Goal: Task Accomplishment & Management: Use online tool/utility

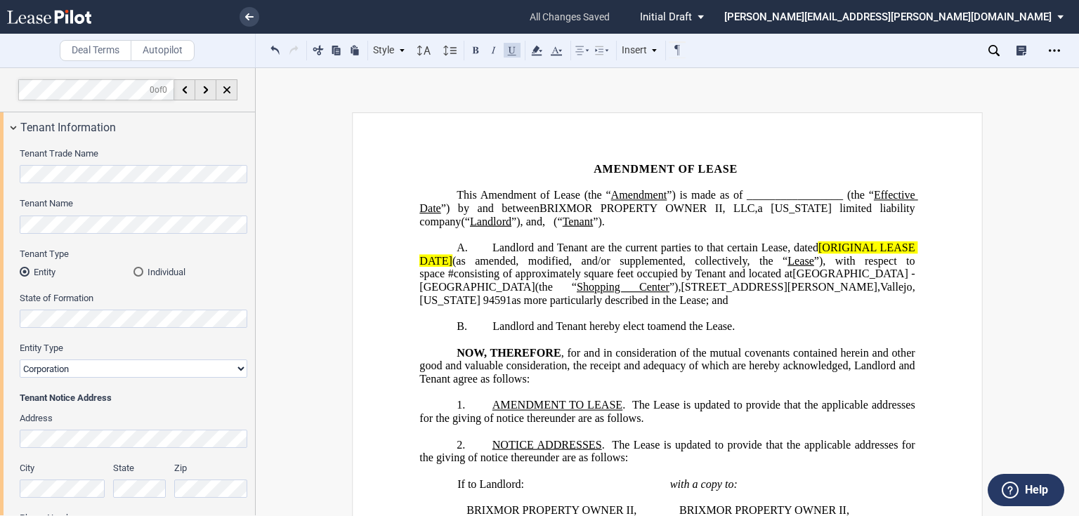
select select "number:5"
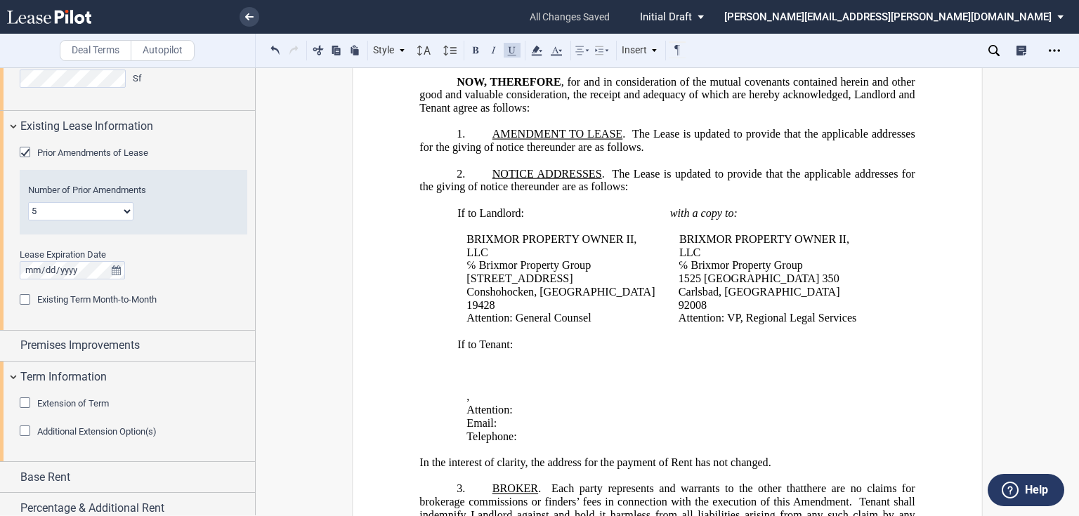
click at [819, 417] on p "Email: ﻿ ﻿" at bounding box center [675, 423] width 416 height 13
drag, startPoint x: 490, startPoint y: 132, endPoint x: 618, endPoint y: 129, distance: 127.9
click at [618, 129] on span "﻿AMENDMENT TO LEASE" at bounding box center [558, 134] width 130 height 13
drag, startPoint x: 582, startPoint y: 166, endPoint x: 571, endPoint y: 162, distance: 12.0
click at [582, 167] on span "NOTICE ADDRESSES" at bounding box center [548, 173] width 110 height 13
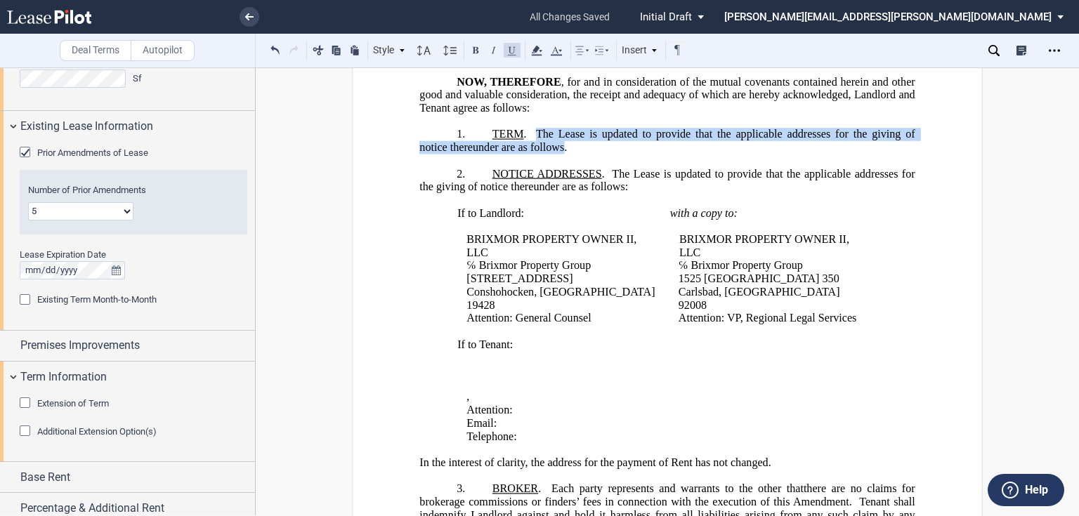
drag, startPoint x: 534, startPoint y: 130, endPoint x: 559, endPoint y: 142, distance: 28.0
click at [559, 142] on span "The Lease is updated to provide that the applicable addresses for the giving of…" at bounding box center [668, 140] width 498 height 25
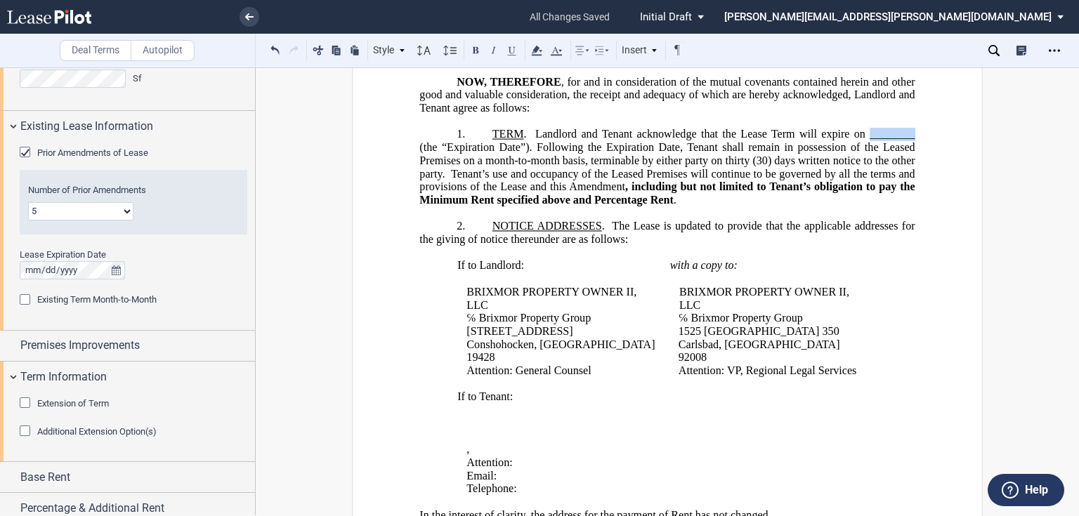
drag, startPoint x: 852, startPoint y: 132, endPoint x: 891, endPoint y: 131, distance: 39.4
click at [891, 131] on span "Landlord and Tenant acknowledge that the Lease Term will expire on ________ (th…" at bounding box center [668, 167] width 498 height 78
click at [690, 223] on span "The Lease is updated to provide that the applicable addresses for the giving of…" at bounding box center [668, 232] width 498 height 25
click at [545, 211] on p "​" at bounding box center [666, 213] width 495 height 13
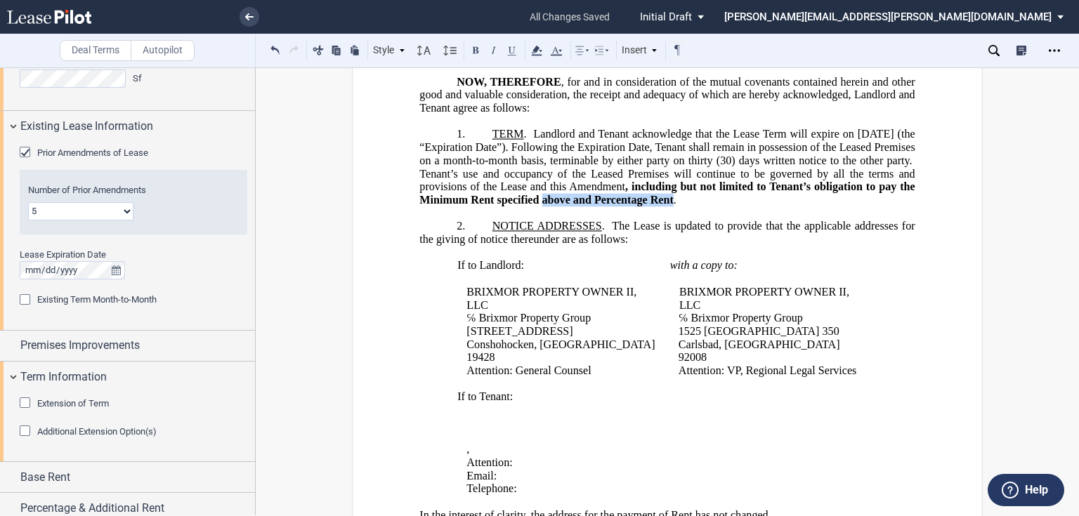
drag, startPoint x: 577, startPoint y: 197, endPoint x: 708, endPoint y: 200, distance: 130.7
click at [708, 200] on span ", including but not limited to Tenant’s obligation to pay the Minimum Rent spec…" at bounding box center [668, 193] width 498 height 25
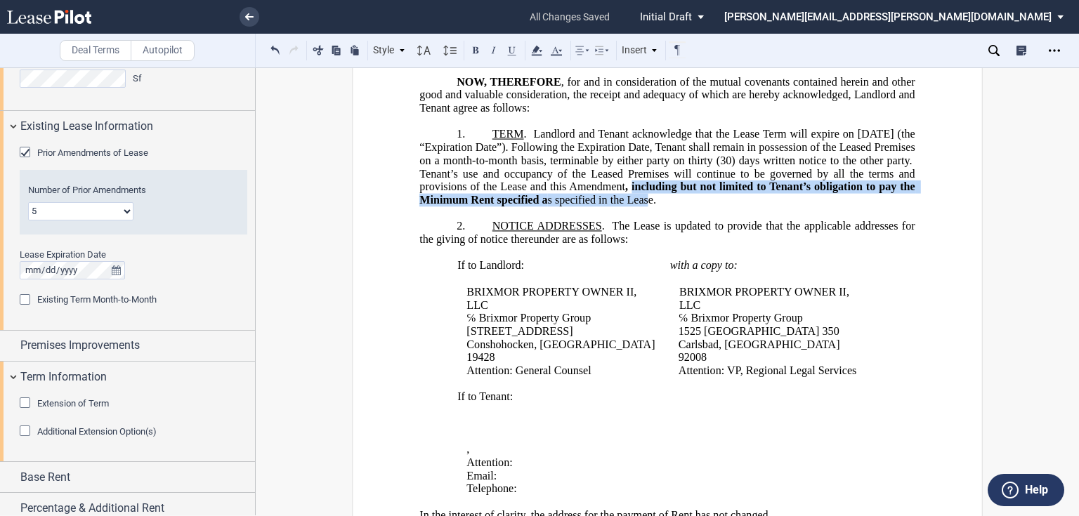
drag, startPoint x: 670, startPoint y: 182, endPoint x: 683, endPoint y: 193, distance: 16.5
click at [683, 193] on span "Landlord and Tenant acknowledge that the Lease Term will expire on [DATE] (the …" at bounding box center [668, 167] width 498 height 78
click at [478, 51] on button at bounding box center [475, 49] width 17 height 17
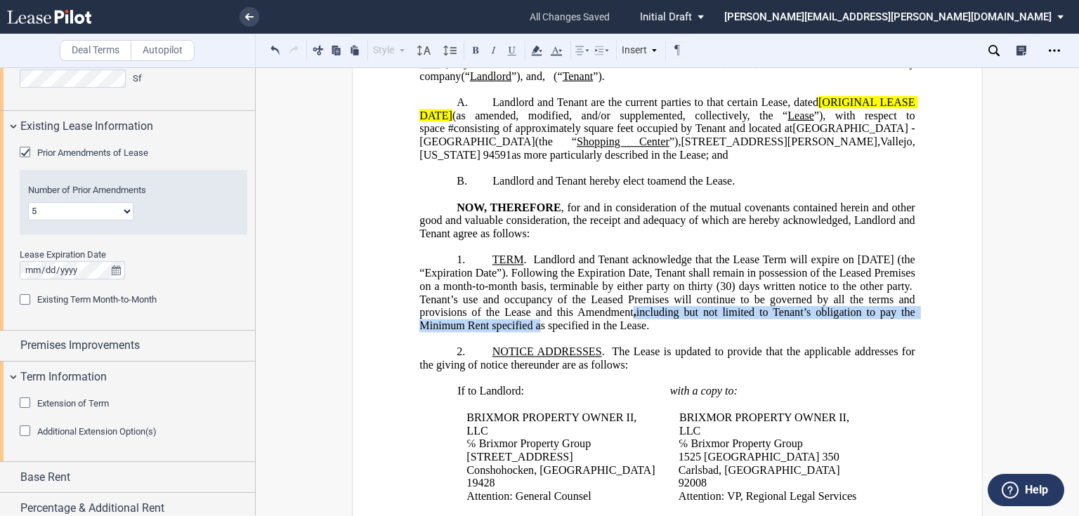
scroll to position [169, 0]
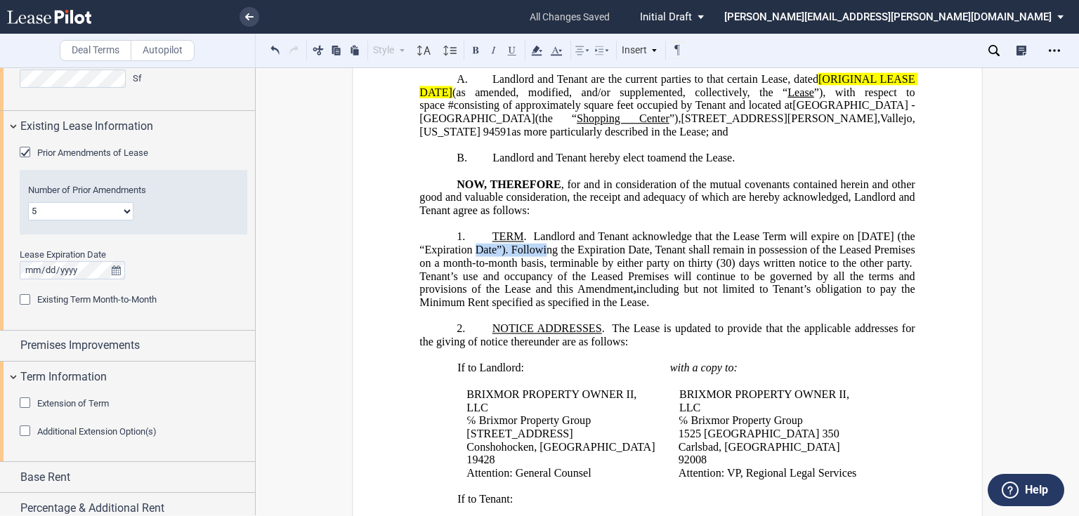
drag, startPoint x: 472, startPoint y: 248, endPoint x: 545, endPoint y: 248, distance: 73.1
click at [545, 248] on span "Landlord and Tenant acknowledge that the Lease Term will expire on [DATE] (the …" at bounding box center [668, 269] width 498 height 78
click at [512, 52] on button at bounding box center [512, 49] width 17 height 17
click at [643, 267] on span "Landlord and Tenant acknowledge that the Lease Term will expire on [DATE] (the …" at bounding box center [668, 269] width 498 height 78
click at [821, 294] on p "1. ﻿ ﻿T﻿ERM . Landlord and Tenant acknowledge that the Lease Term will expire o…" at bounding box center [666, 269] width 495 height 79
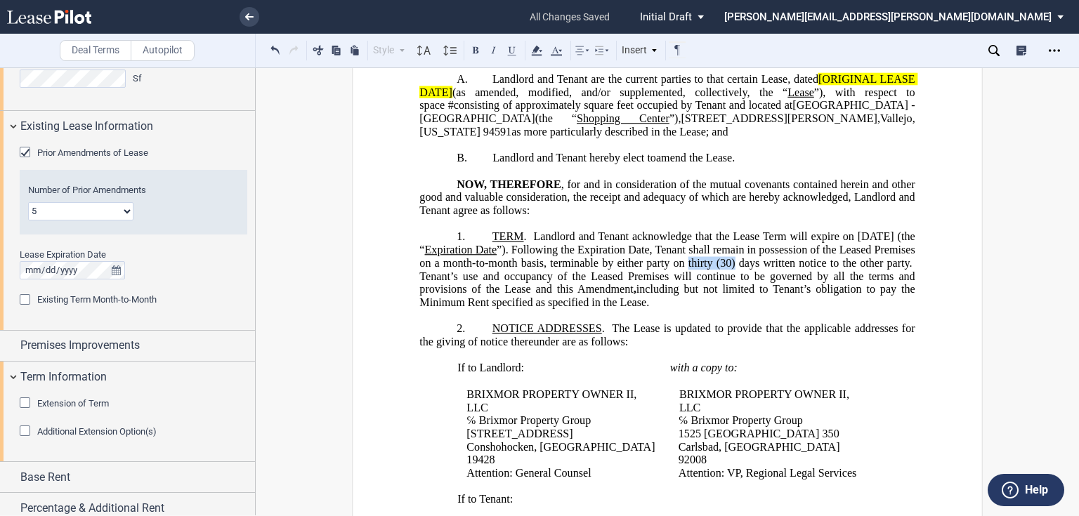
drag, startPoint x: 764, startPoint y: 259, endPoint x: 811, endPoint y: 263, distance: 47.2
click at [811, 263] on span "Landlord and Tenant acknowledge that the Lease Term will expire on [DATE] (the …" at bounding box center [668, 269] width 498 height 78
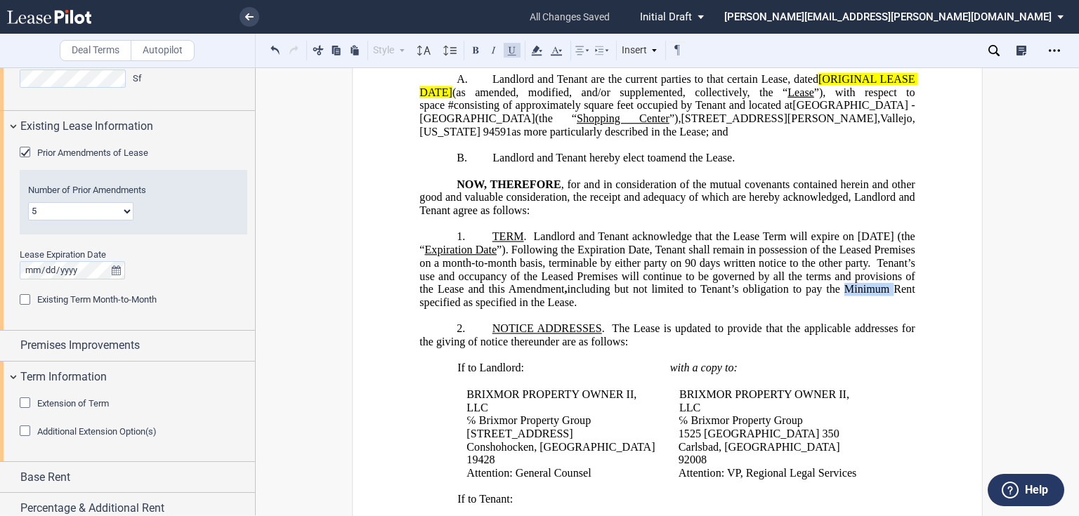
drag, startPoint x: 413, startPoint y: 297, endPoint x: 464, endPoint y: 300, distance: 50.7
click at [622, 273] on span "Landlord and Tenant acknowledge that the Lease Term will expire on [DATE] (the …" at bounding box center [668, 262] width 498 height 65
click at [514, 295] on span ", including but not limited to Tenant’s obligation to pay the Rent specified a" at bounding box center [684, 289] width 341 height 13
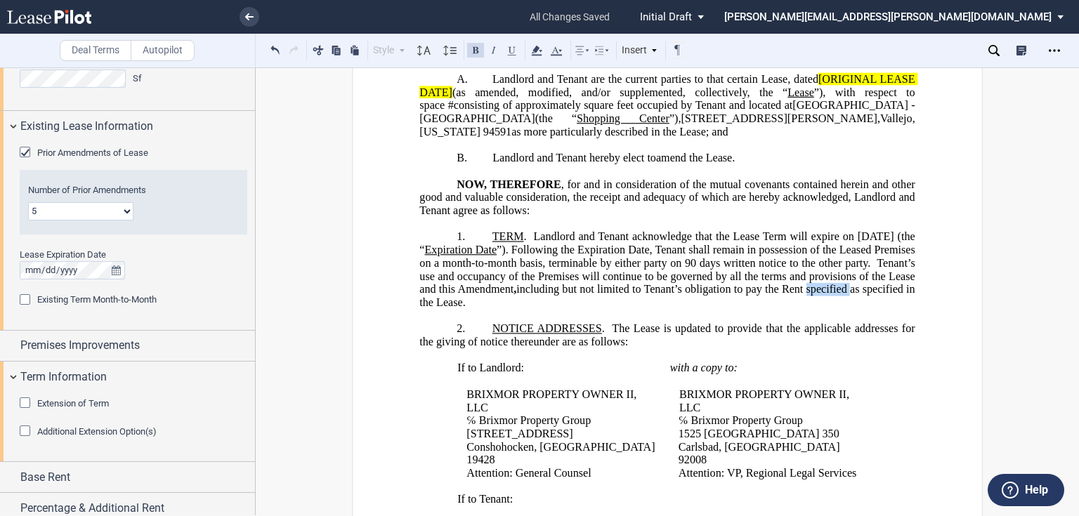
click at [514, 295] on span ", including but not limited to Tenant’s obligation to pay the Rent specified a" at bounding box center [684, 289] width 341 height 13
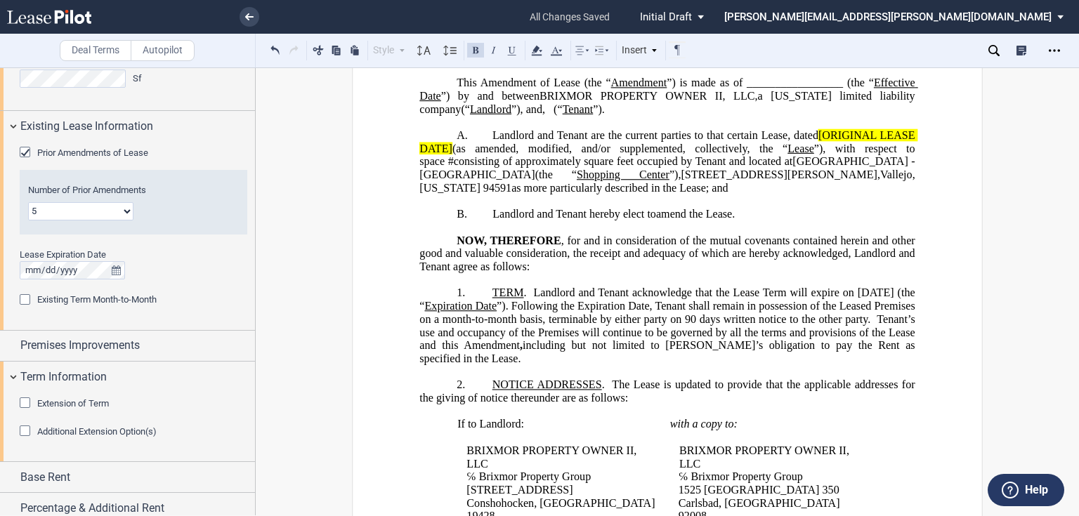
click at [815, 136] on span "Landlord and Tenant are the current parties to that certain Lease, dated" at bounding box center [656, 135] width 326 height 13
click at [448, 146] on span "[ORIGINAL LEASE DATE]" at bounding box center [668, 141] width 498 height 25
click at [816, 129] on span "Landlord and Tenant are the current parties to that certain Lease, dated" at bounding box center [656, 135] width 326 height 13
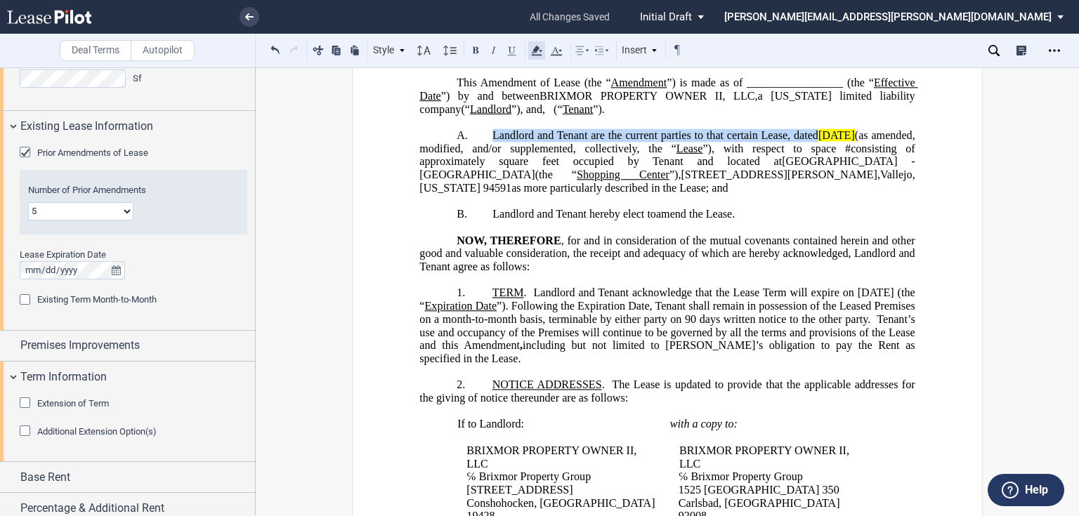
click at [540, 53] on icon at bounding box center [536, 50] width 17 height 17
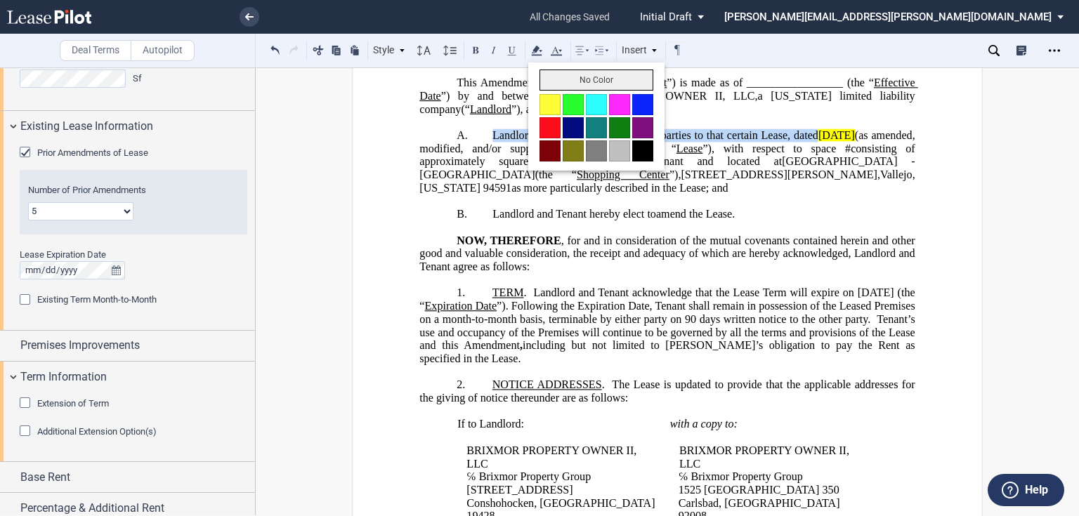
click at [557, 82] on button "No Color" at bounding box center [597, 80] width 114 height 21
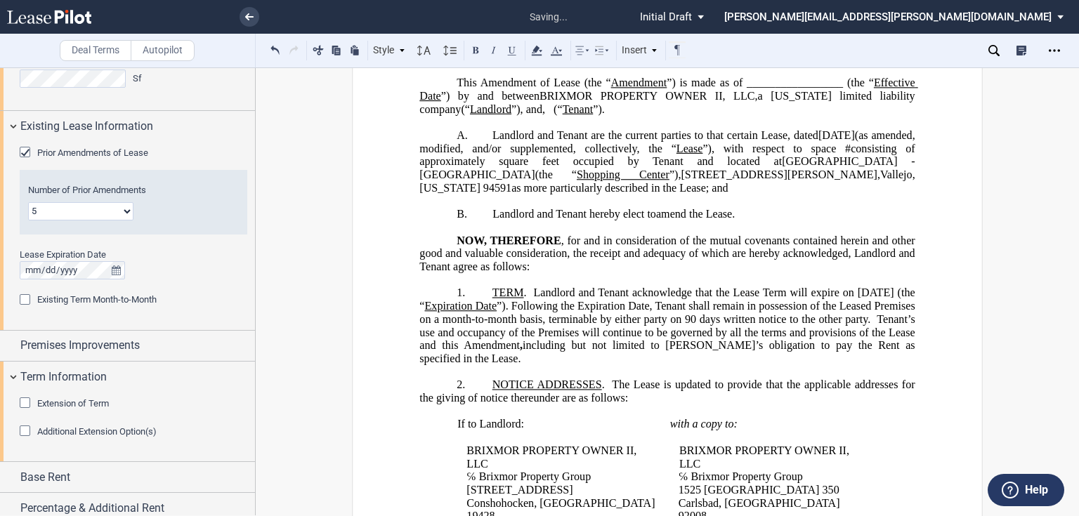
click at [601, 145] on span "(as amended, modified, and/or supplemented, collectively, the “" at bounding box center [668, 141] width 498 height 25
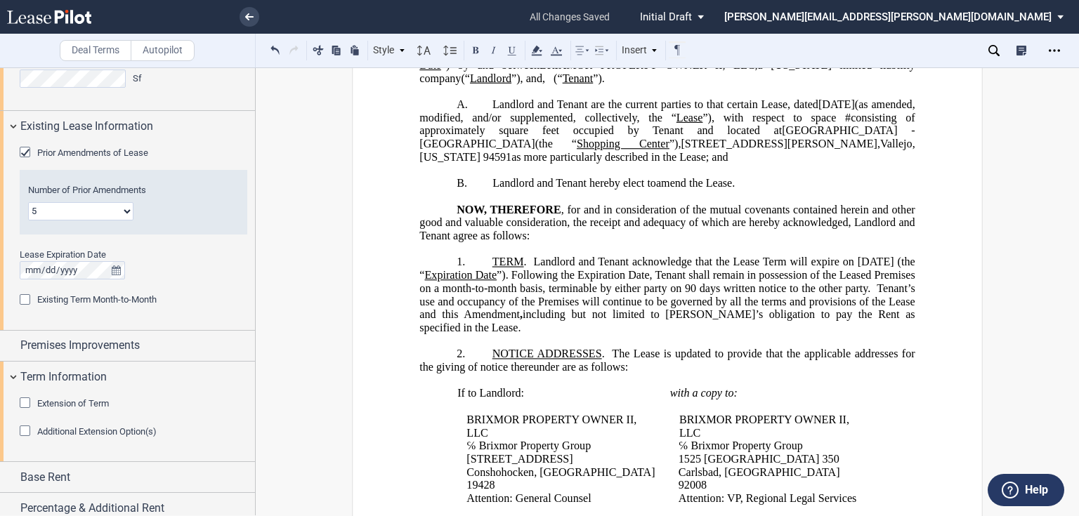
scroll to position [169, 0]
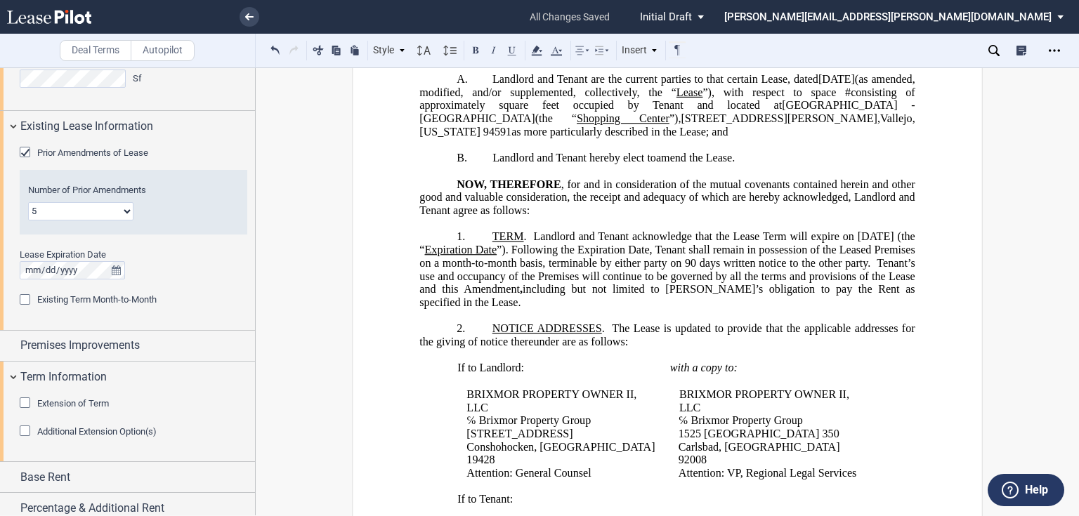
click at [431, 258] on span "Landlord and Tenant acknowledge that the Lease Term will expire on [DATE] (the …" at bounding box center [668, 262] width 498 height 65
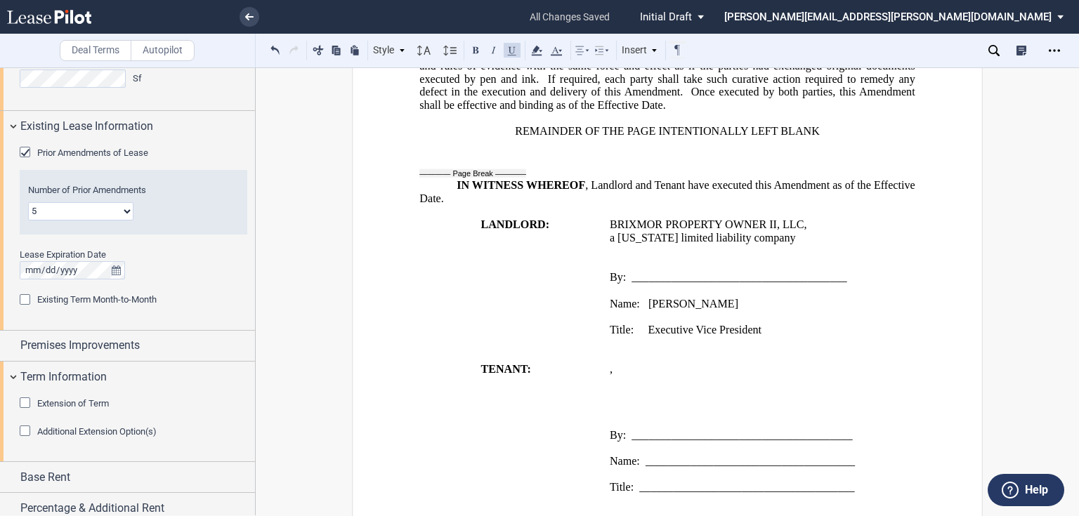
scroll to position [1178, 0]
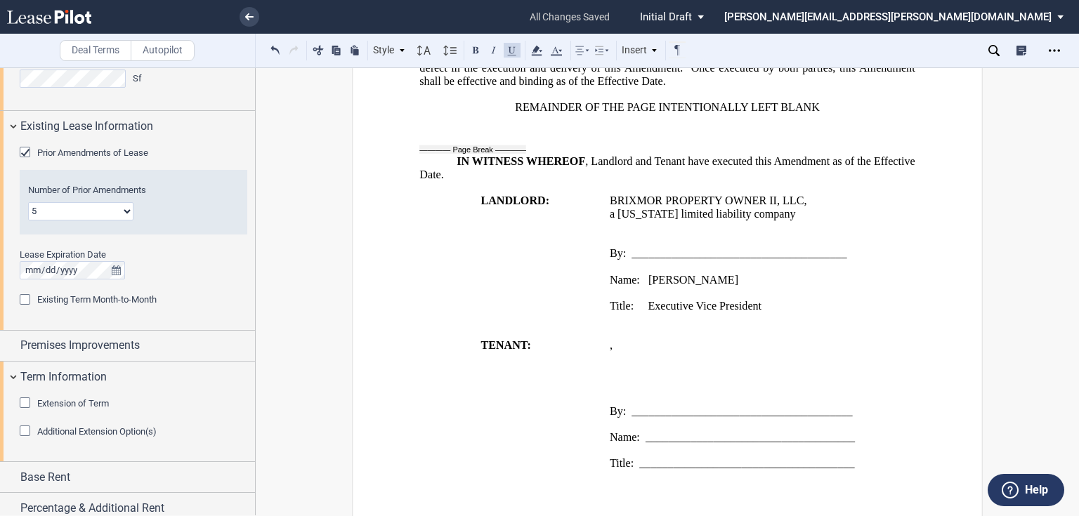
click at [774, 300] on p "Title: Executive Vice President" at bounding box center [763, 306] width 306 height 13
click at [787, 300] on p "Title: Executive Vice President" at bounding box center [763, 306] width 306 height 13
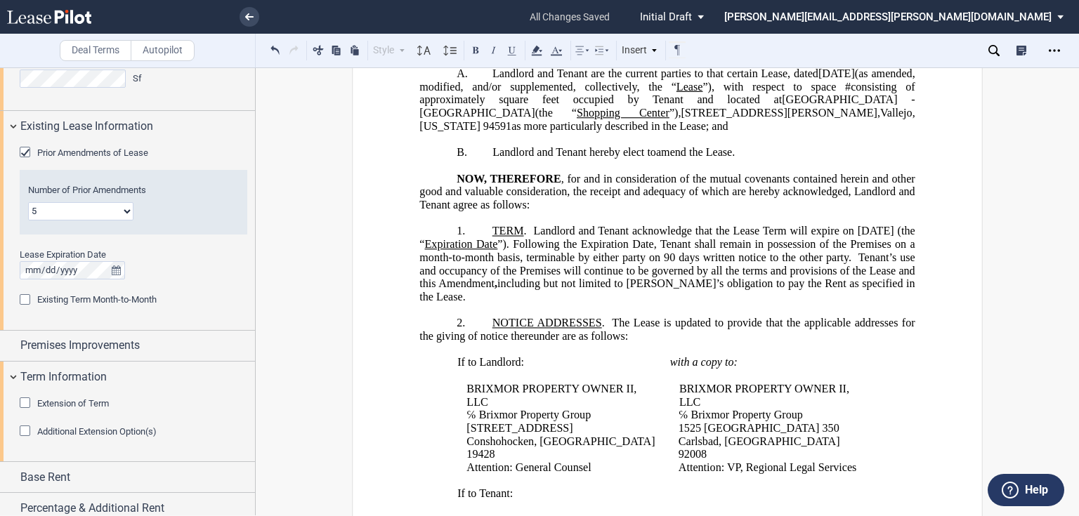
scroll to position [223, 0]
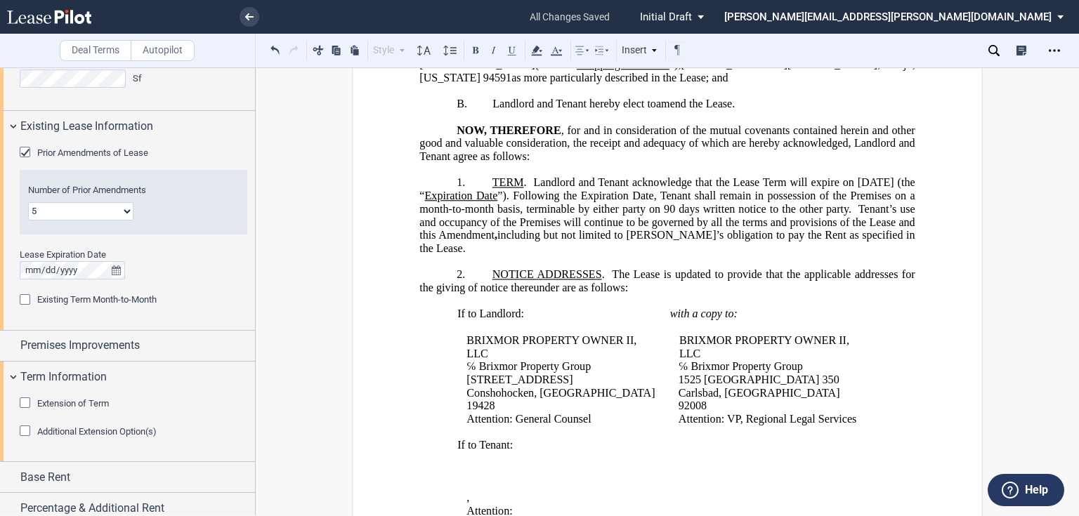
click at [630, 452] on p "﻿" at bounding box center [669, 458] width 425 height 13
click at [770, 298] on p "﻿" at bounding box center [666, 300] width 495 height 13
click at [835, 232] on span ", including but not limited to Tenant’s obligation to pay the Rent a" at bounding box center [675, 235] width 360 height 13
click at [731, 299] on p "﻿" at bounding box center [666, 300] width 495 height 13
click at [494, 242] on span ", including but not limited to Tenant’s obligation to pay the Annual Minimum Re…" at bounding box center [702, 235] width 417 height 13
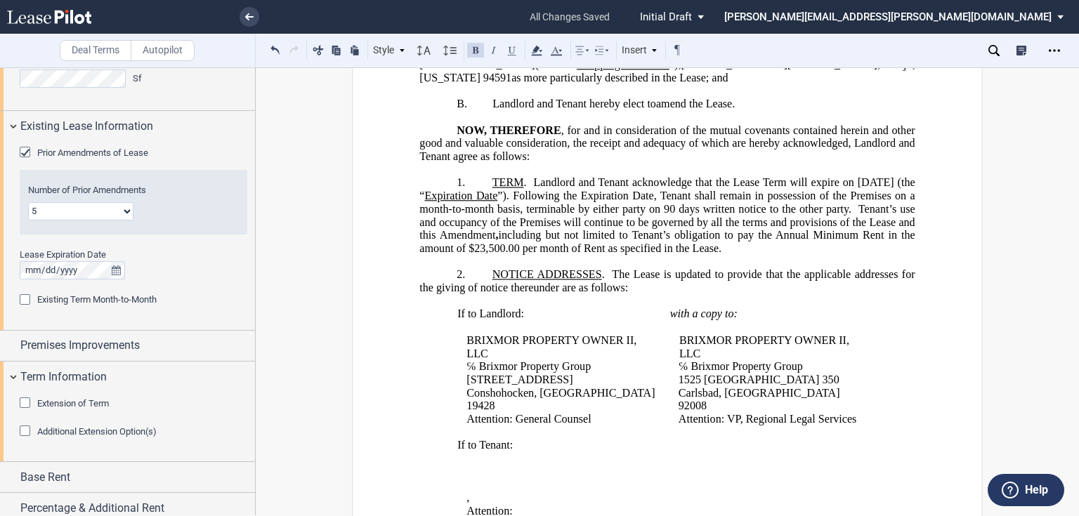
click at [623, 245] on span ", including but not limited to Tenant’s obligation to pay the Annual Minimum Re…" at bounding box center [668, 241] width 498 height 25
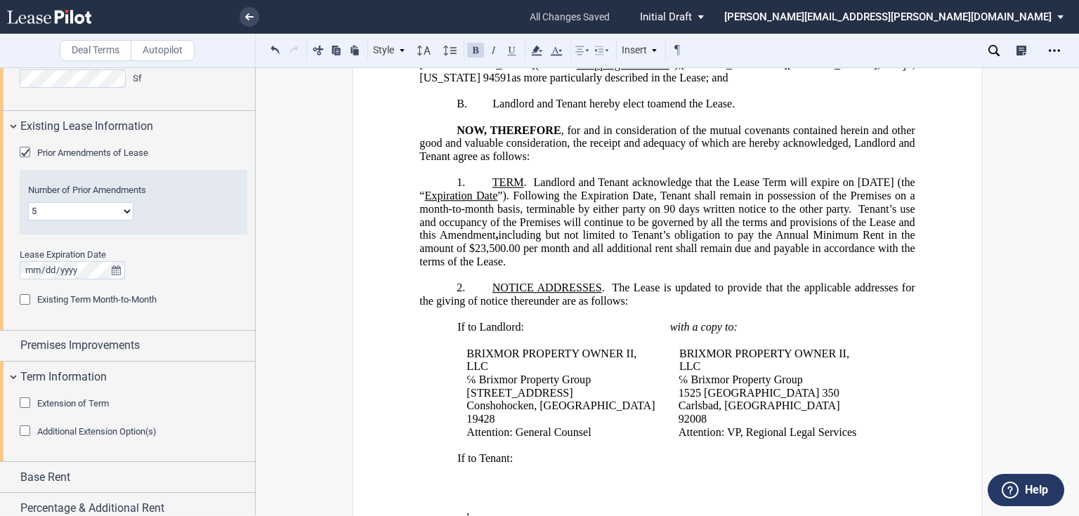
click at [834, 232] on span ", including but not limited to Tenant’s obligation to pay the Annual Minimum Re…" at bounding box center [668, 248] width 498 height 39
drag, startPoint x: 624, startPoint y: 245, endPoint x: 674, endPoint y: 242, distance: 50.0
click at [674, 242] on span ", including but not limited to Tenant’s obligation to pay the Monthly Annual Mi…" at bounding box center [668, 248] width 498 height 39
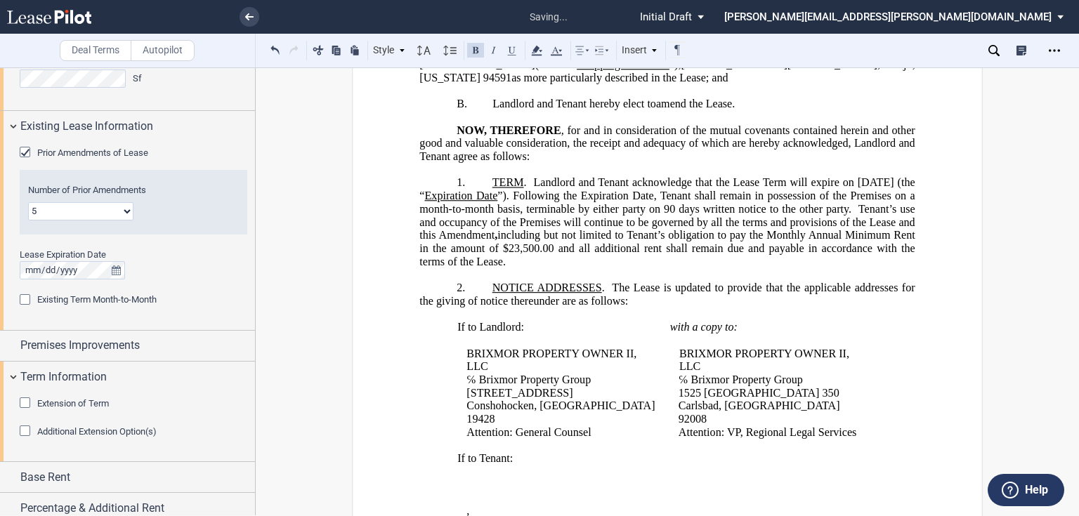
click at [665, 259] on p "1. ﻿ ﻿T﻿ERM . Landlord and Tenant acknowledge that the Lease Term will expire o…" at bounding box center [666, 222] width 495 height 92
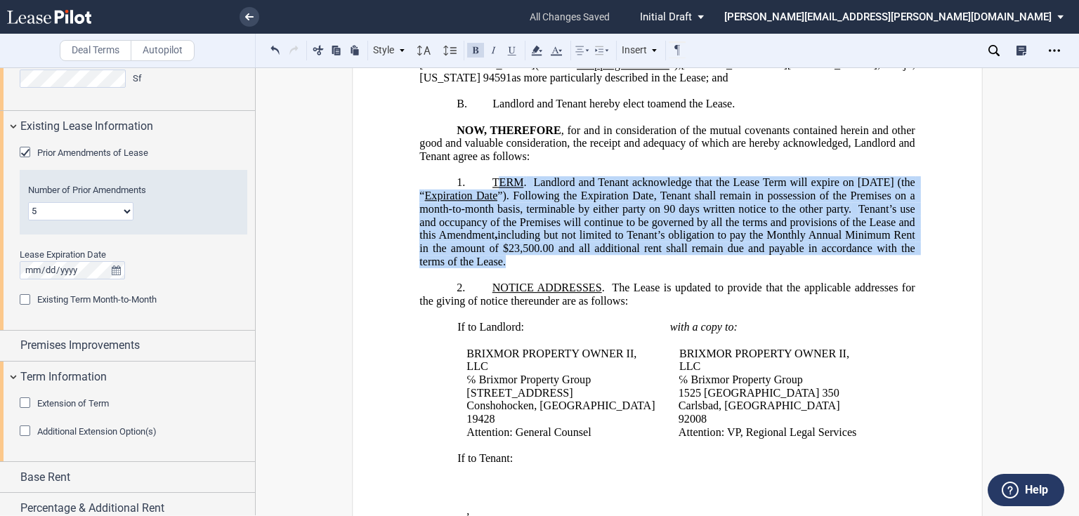
drag, startPoint x: 489, startPoint y: 178, endPoint x: 610, endPoint y: 256, distance: 143.5
click at [610, 256] on p "1. ﻿ ﻿T﻿ERM . Landlord and Tenant acknowledge that the Lease Term will expire o…" at bounding box center [666, 222] width 495 height 92
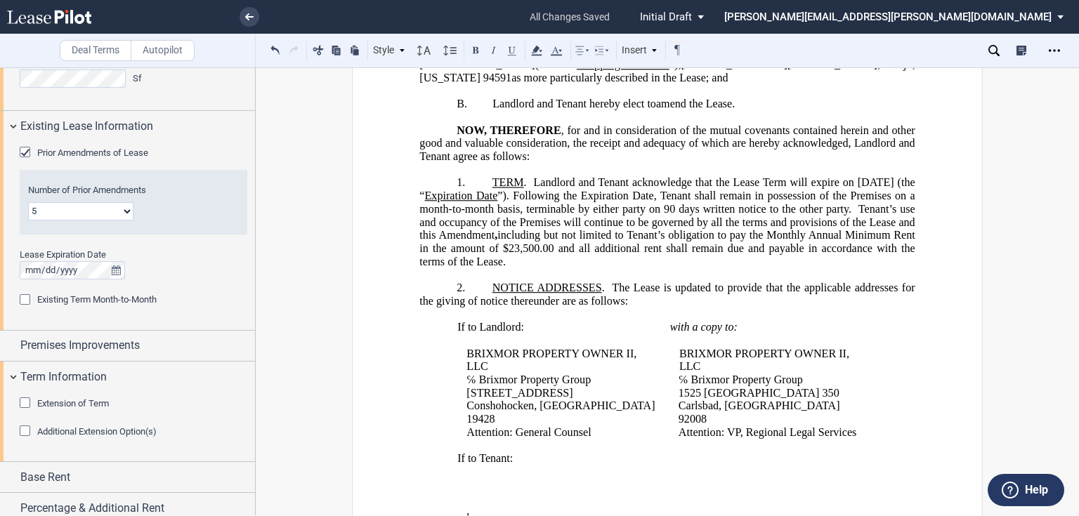
click at [674, 273] on p "​" at bounding box center [666, 274] width 495 height 13
drag, startPoint x: 835, startPoint y: 232, endPoint x: 843, endPoint y: 230, distance: 7.9
click at [843, 230] on span ", including but not limited to Tenant’s obligation to pay the Monthly Annual Mi…" at bounding box center [668, 248] width 498 height 39
click at [883, 231] on span ", including but not limited to Tenant’s obligation to pay the monthly Annual Mi…" at bounding box center [668, 248] width 498 height 39
click at [882, 233] on span ", including but not limited to Tenant’s obligation to pay the monthly Annual Mi…" at bounding box center [668, 248] width 498 height 39
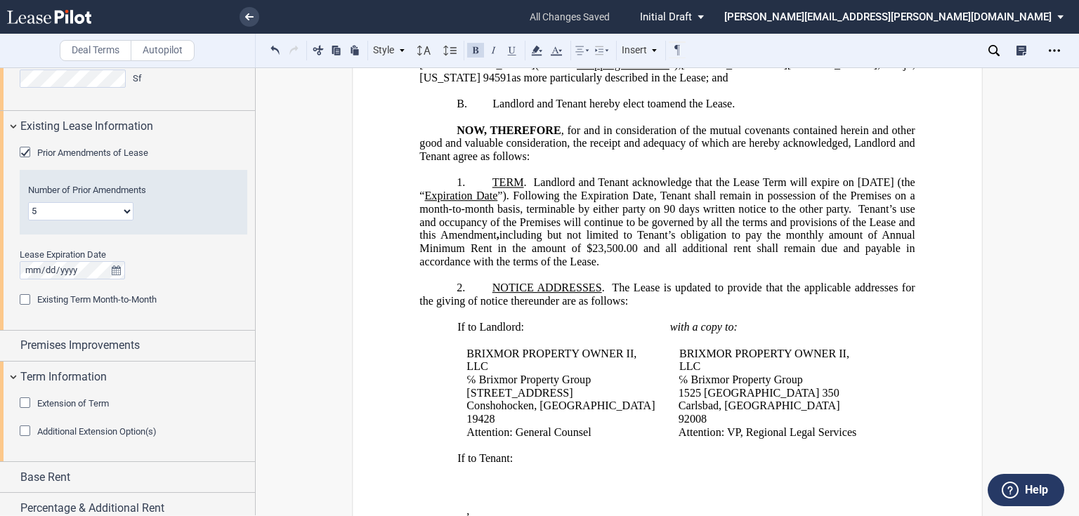
click at [585, 245] on span ", including but not limited to Tenant’s obligation to pay the monthly amount of…" at bounding box center [668, 248] width 498 height 39
click at [646, 255] on p "1. ﻿ ﻿ T﻿ERM . Landlord and Tenant acknowledge that the Lease Term will expire …" at bounding box center [666, 222] width 495 height 92
click at [716, 247] on span ", including but not limited to Tenant’s obligation to pay the monthly amount of…" at bounding box center [668, 248] width 498 height 39
click at [714, 245] on span ", including but not limited to Tenant’s obligation to pay the monthly amount of…" at bounding box center [668, 248] width 498 height 39
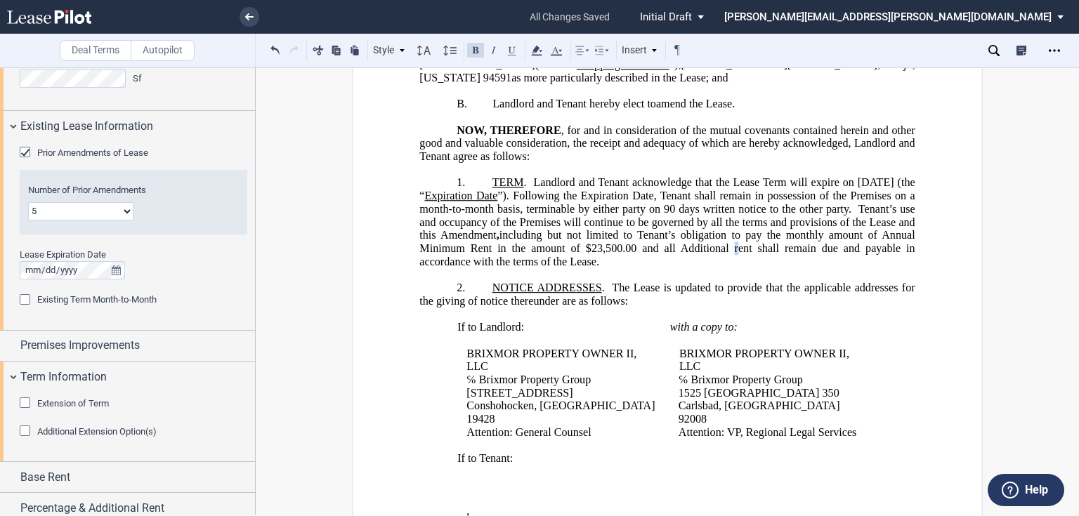
click at [762, 247] on span ", including but not limited to Tenant’s obligation to pay the monthly amount of…" at bounding box center [668, 248] width 498 height 39
click at [745, 261] on p "1. ﻿ ﻿ T﻿ERM . Landlord and Tenant acknowledge that the Lease Term will expire …" at bounding box center [666, 222] width 495 height 92
click at [842, 230] on span ", including but not limited to Tenant’s obligation to pay the monthly amount of…" at bounding box center [668, 248] width 498 height 39
click at [877, 229] on span ", including but not limited to Tenant’s obligation to pay the Monthly amount of…" at bounding box center [668, 248] width 498 height 39
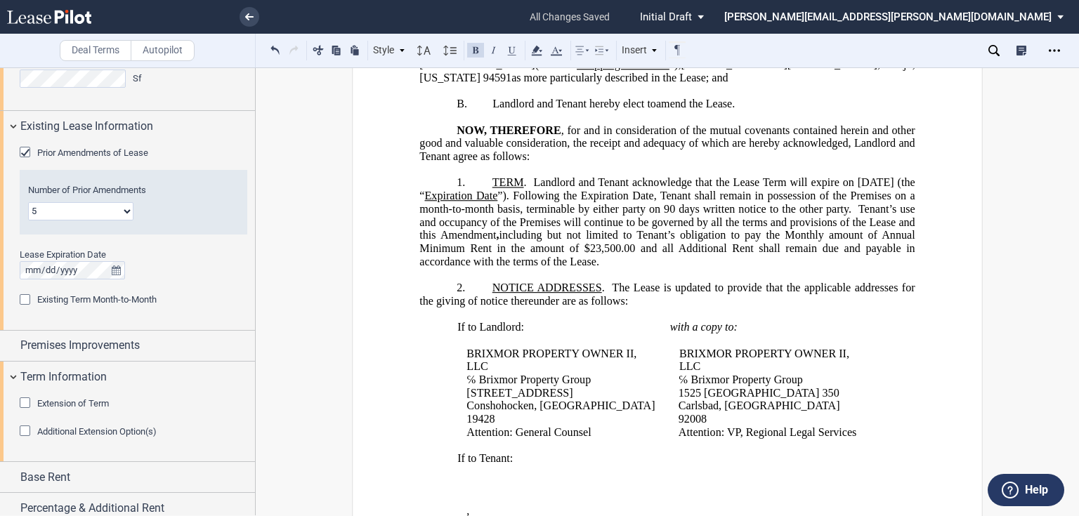
click at [880, 229] on span ", including but not limited to Tenant’s obligation to pay the Monthly amount of…" at bounding box center [668, 248] width 498 height 39
click at [876, 233] on span ", including but not limited to Tenant’s obligation to pay the Monthly amount of…" at bounding box center [668, 248] width 498 height 39
drag, startPoint x: 419, startPoint y: 245, endPoint x: 498, endPoint y: 244, distance: 79.4
click at [498, 244] on span ", including but not limited to Tenant’s obligation to pay the Monthly Annual am…" at bounding box center [668, 248] width 498 height 39
click at [527, 244] on span ", including but not limited to Tenant’s obligation to pay the Monthly Annual Mi…" at bounding box center [668, 248] width 498 height 39
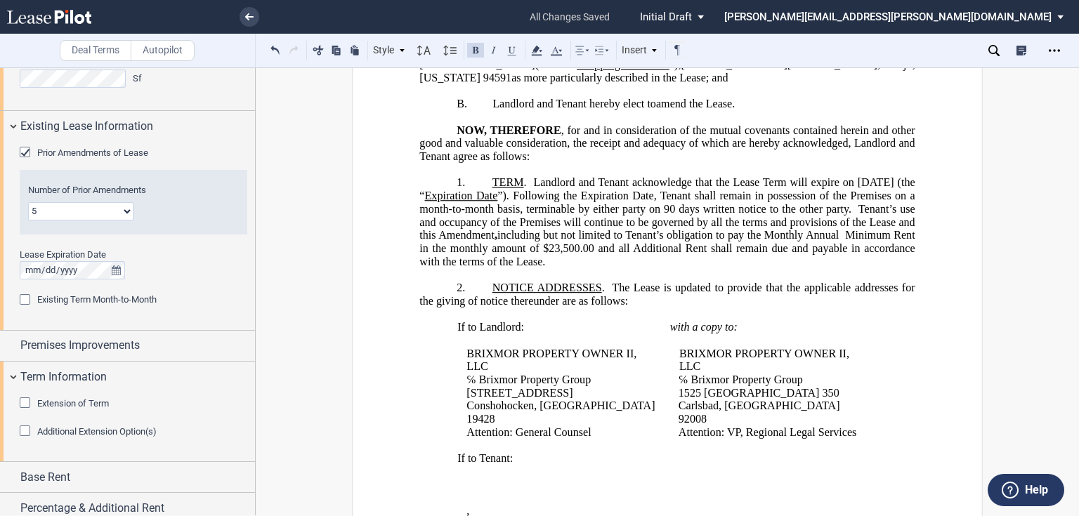
click at [845, 230] on span ", including but not limited to Tenant’s obligation to pay the Monthly Annual Mi…" at bounding box center [668, 248] width 498 height 39
click at [686, 301] on p "2. NOTICE ADDRESSES . The Lease is updated to provide that the applicable addre…" at bounding box center [666, 295] width 495 height 26
drag, startPoint x: 489, startPoint y: 247, endPoint x: 667, endPoint y: 250, distance: 177.8
click at [667, 250] on p "1. ﻿ ﻿ T﻿ERM . Landlord and Tenant acknowledge that the Lease Term will expire …" at bounding box center [666, 222] width 495 height 92
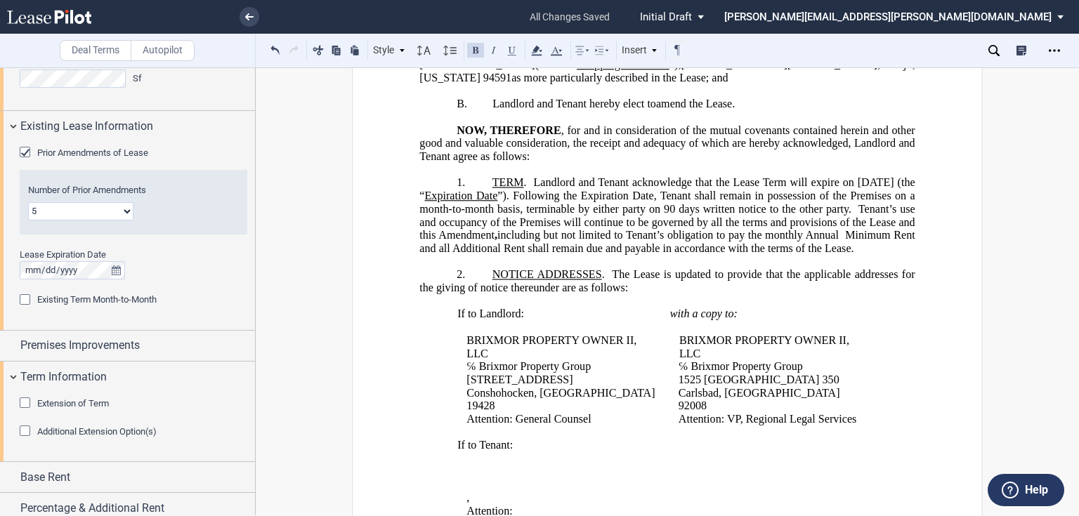
click at [660, 268] on p "​" at bounding box center [666, 261] width 495 height 13
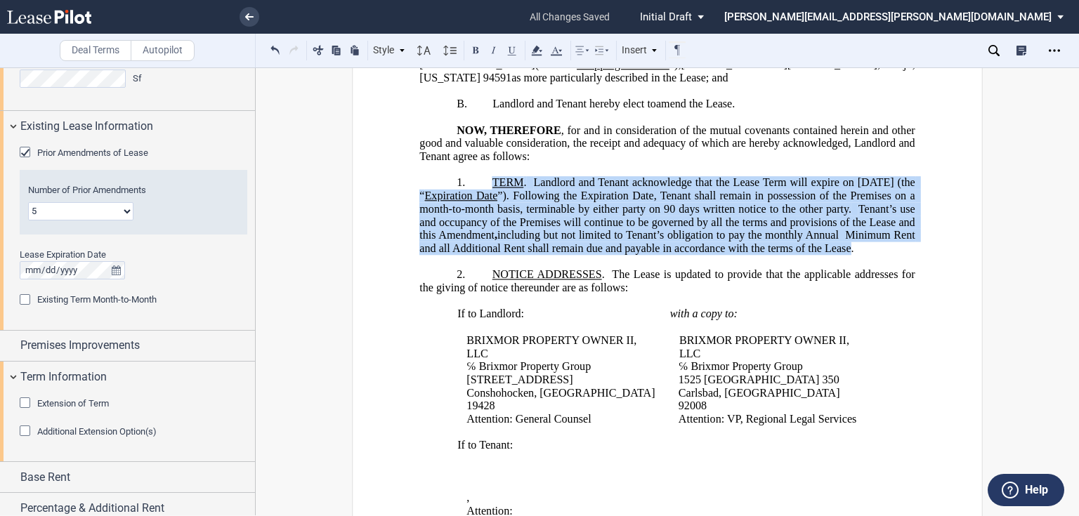
drag, startPoint x: 489, startPoint y: 177, endPoint x: 443, endPoint y: 259, distance: 93.4
click at [443, 254] on span "﻿ T﻿ERM . Landlord and Tenant acknowledge that the Lease Term will expire on [D…" at bounding box center [668, 215] width 498 height 78
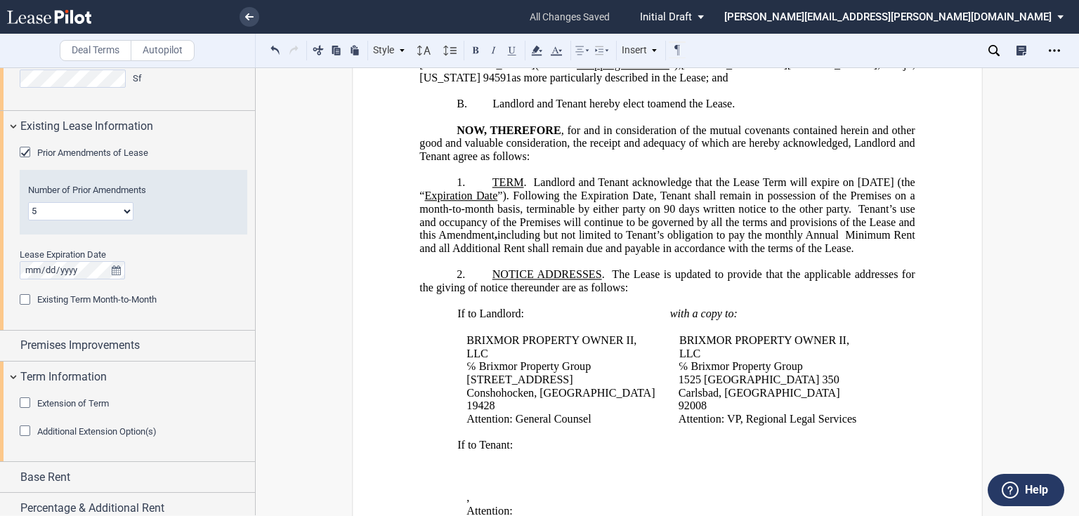
click at [781, 284] on span "The Lease is updated to provide that the applicable addresses for the giving of…" at bounding box center [668, 280] width 498 height 25
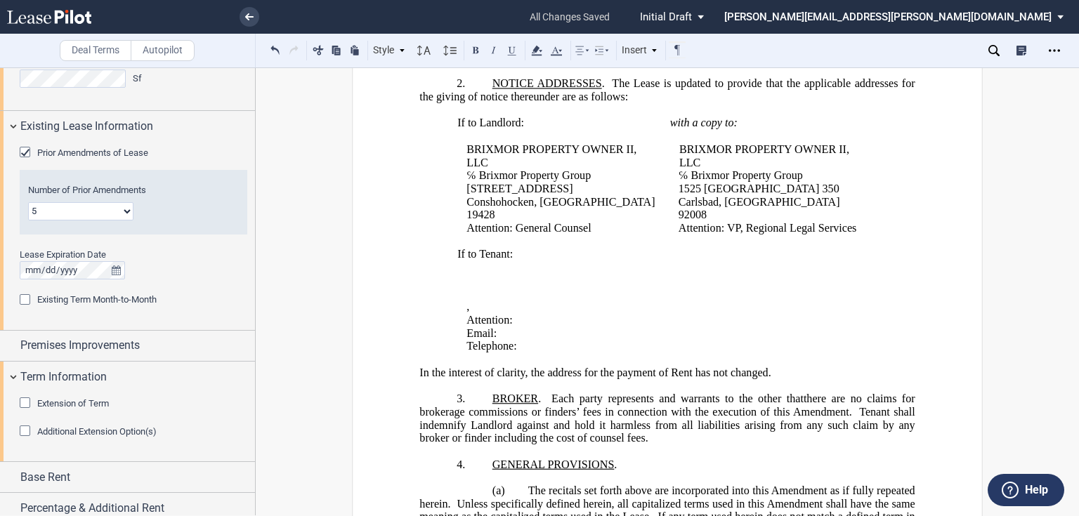
scroll to position [448, 0]
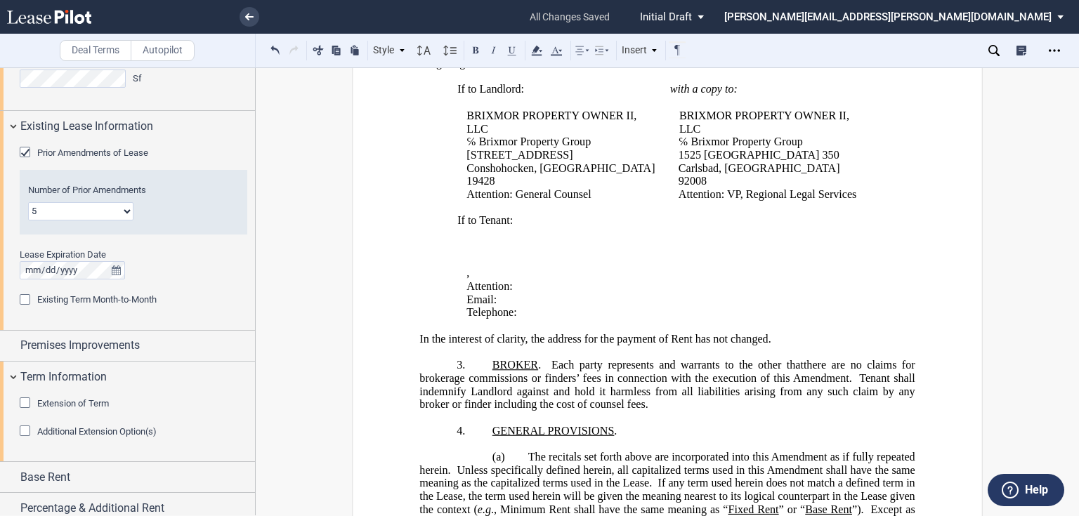
drag, startPoint x: 313, startPoint y: 219, endPoint x: 325, endPoint y: 212, distance: 13.3
click at [313, 219] on div "!!CUSTOM_FOOTER_DISTANCE_0.1!! !!CUSTOM_FOOTER_START!! ﻿ !!CUSTOM_PAGE_NUMBER:T…" at bounding box center [667, 398] width 823 height 1466
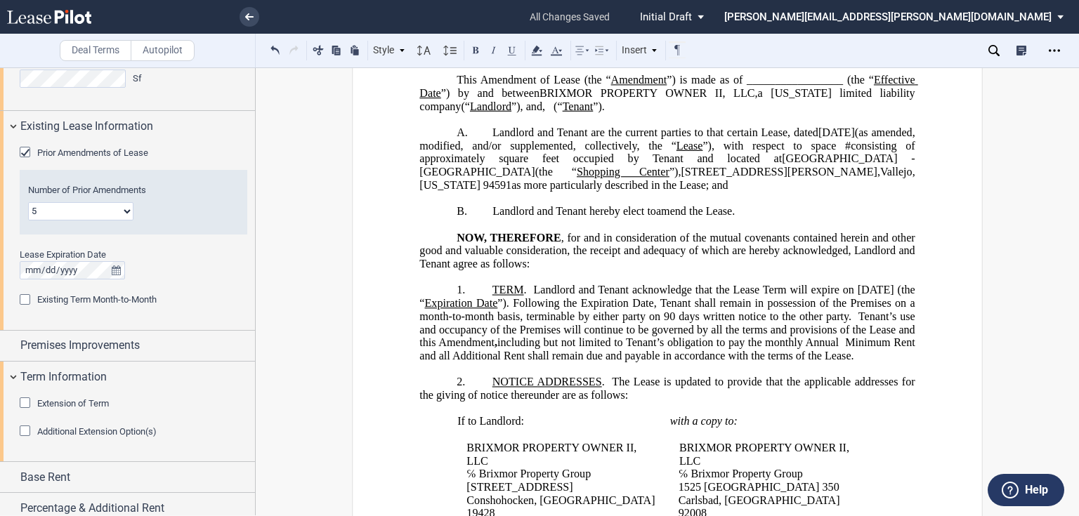
scroll to position [110, 0]
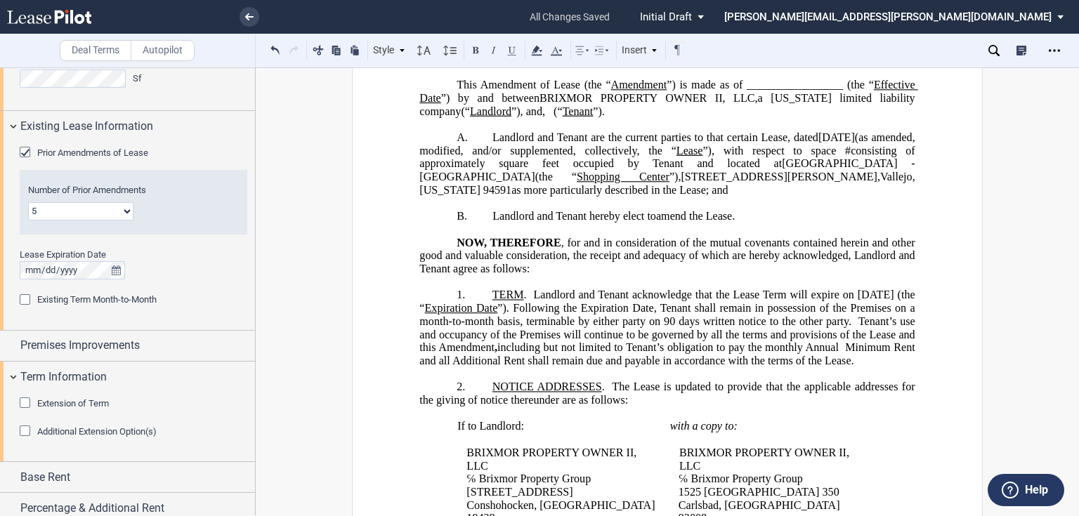
click at [700, 356] on span ", including but not limited to Tenant’s obligation to pay the monthly Annual Mi…" at bounding box center [668, 353] width 498 height 25
click at [486, 356] on span ", including but not limited to Tenant’s obligation to pay the monthly Annual Mi…" at bounding box center [668, 353] width 498 height 25
click at [487, 356] on span ", including but not limited to Tenant’s obligation to pay the monthly Annual Mi…" at bounding box center [668, 353] width 498 height 25
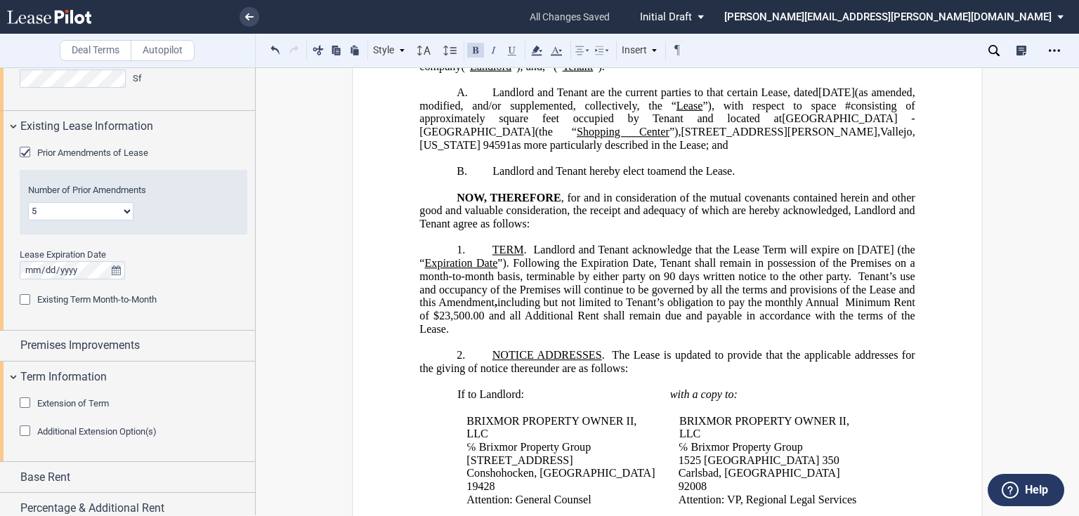
scroll to position [54, 0]
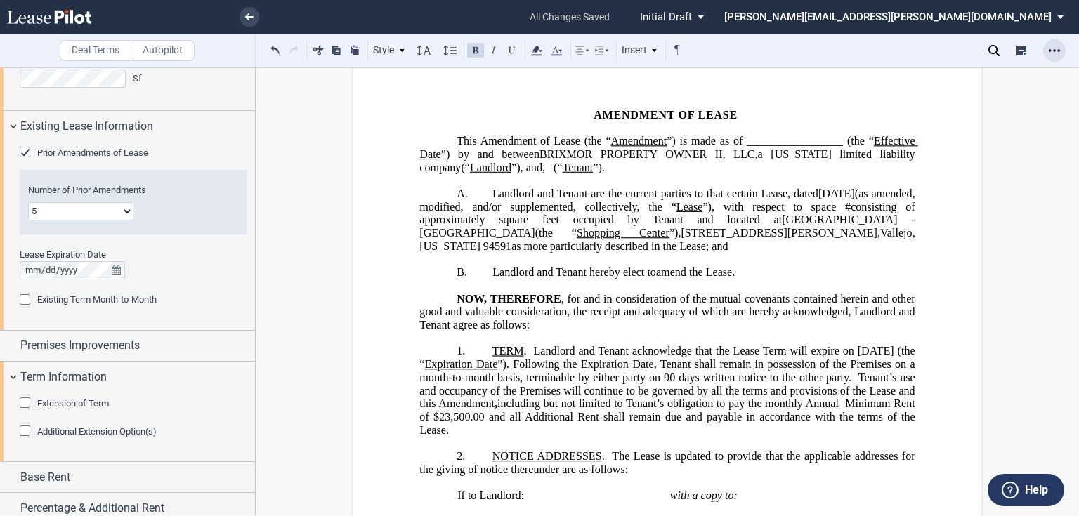
click at [1057, 52] on icon "Open Lease options menu" at bounding box center [1054, 50] width 11 height 11
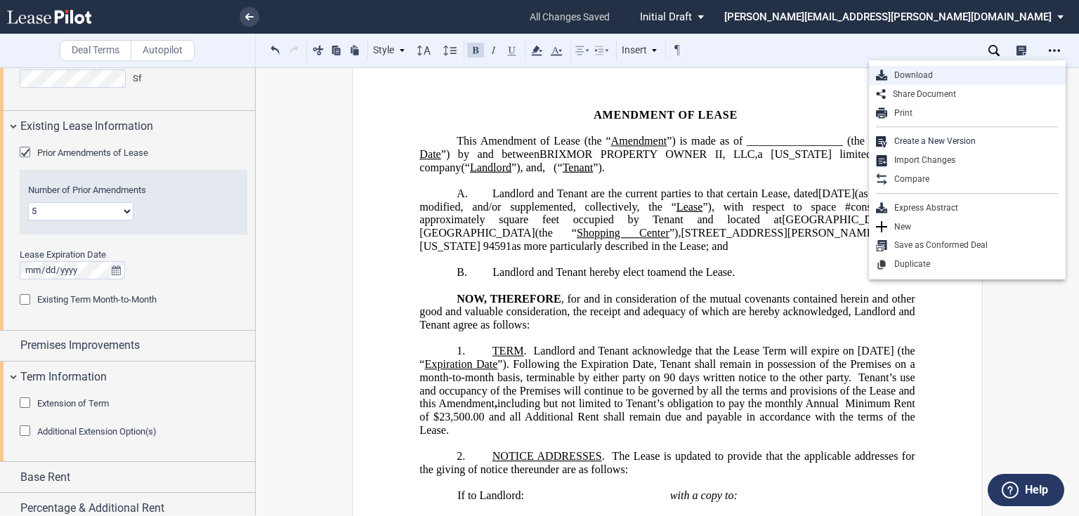
click at [907, 67] on div "Download" at bounding box center [967, 75] width 197 height 19
